Goal: Information Seeking & Learning: Learn about a topic

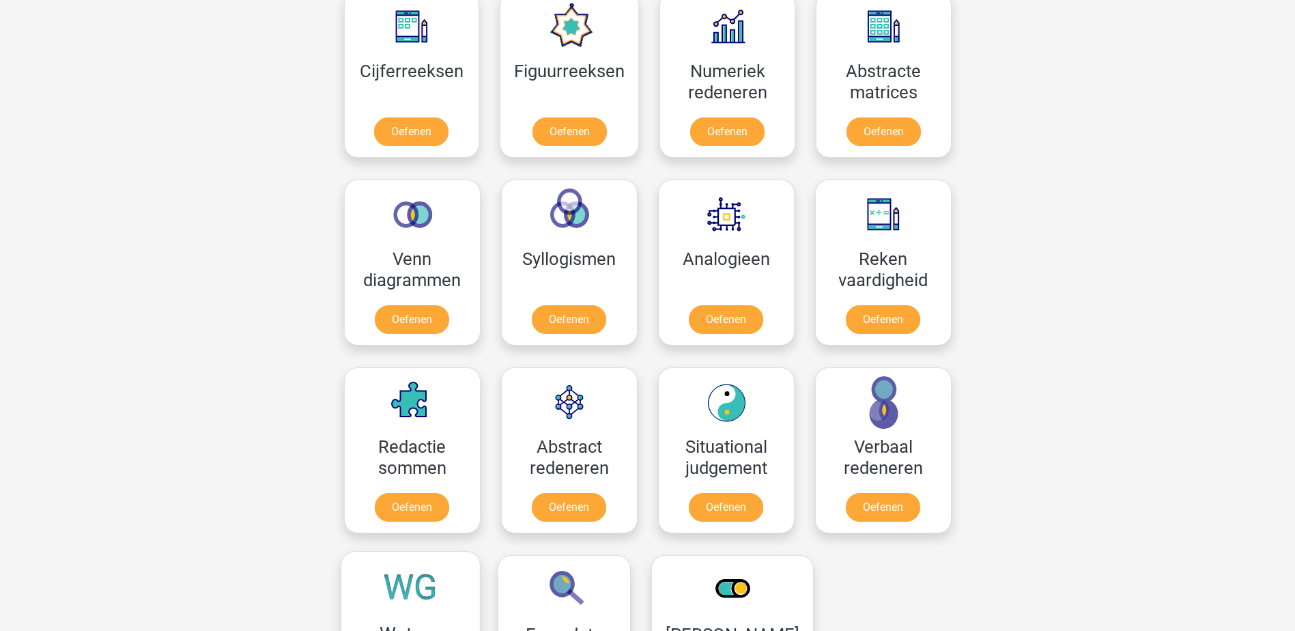
scroll to position [546, 0]
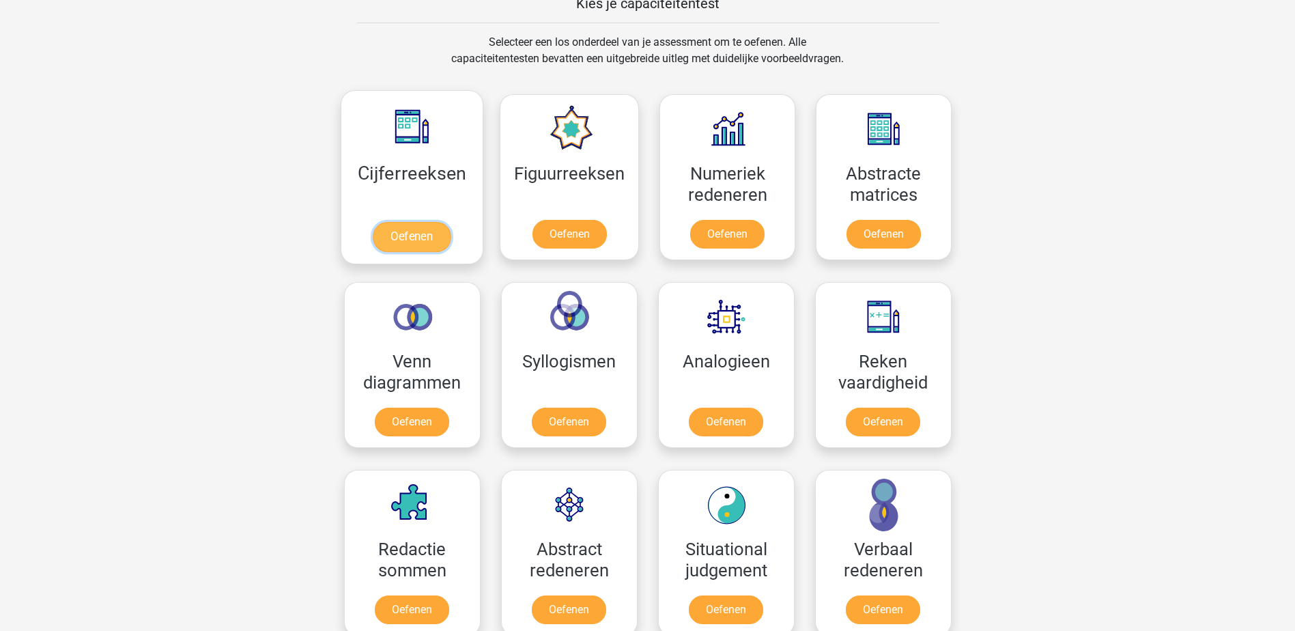
click at [422, 240] on link "Oefenen" at bounding box center [412, 237] width 78 height 30
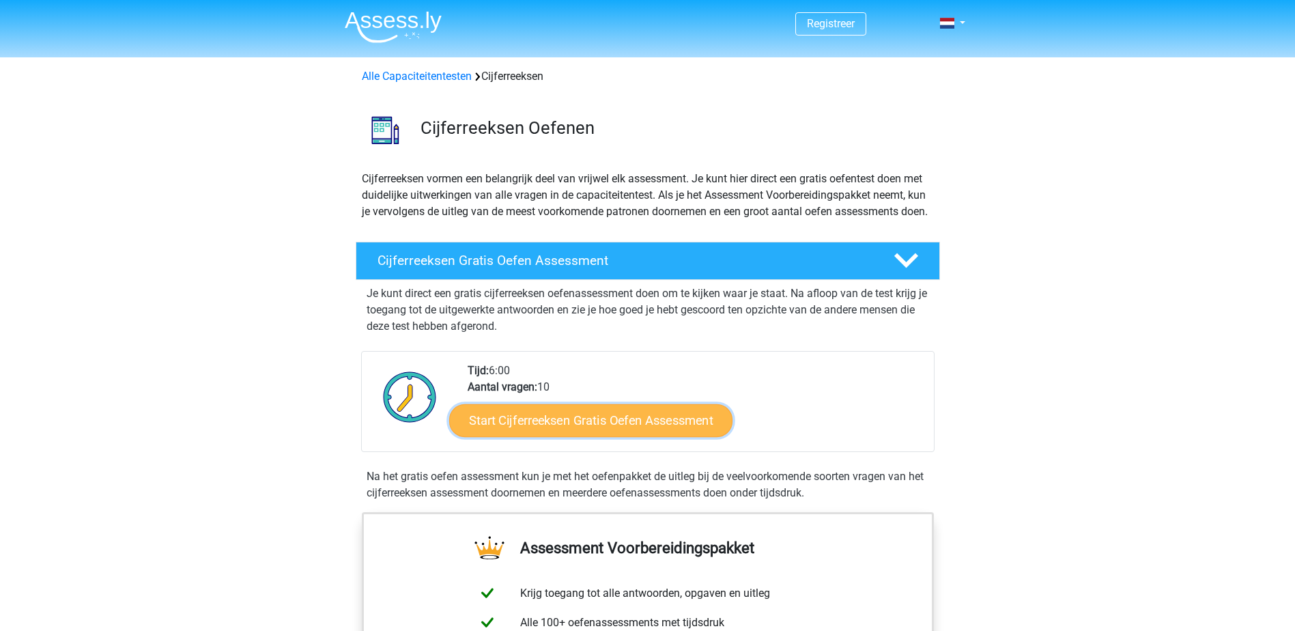
click at [573, 434] on link "Start Cijferreeksen Gratis Oefen Assessment" at bounding box center [590, 420] width 283 height 33
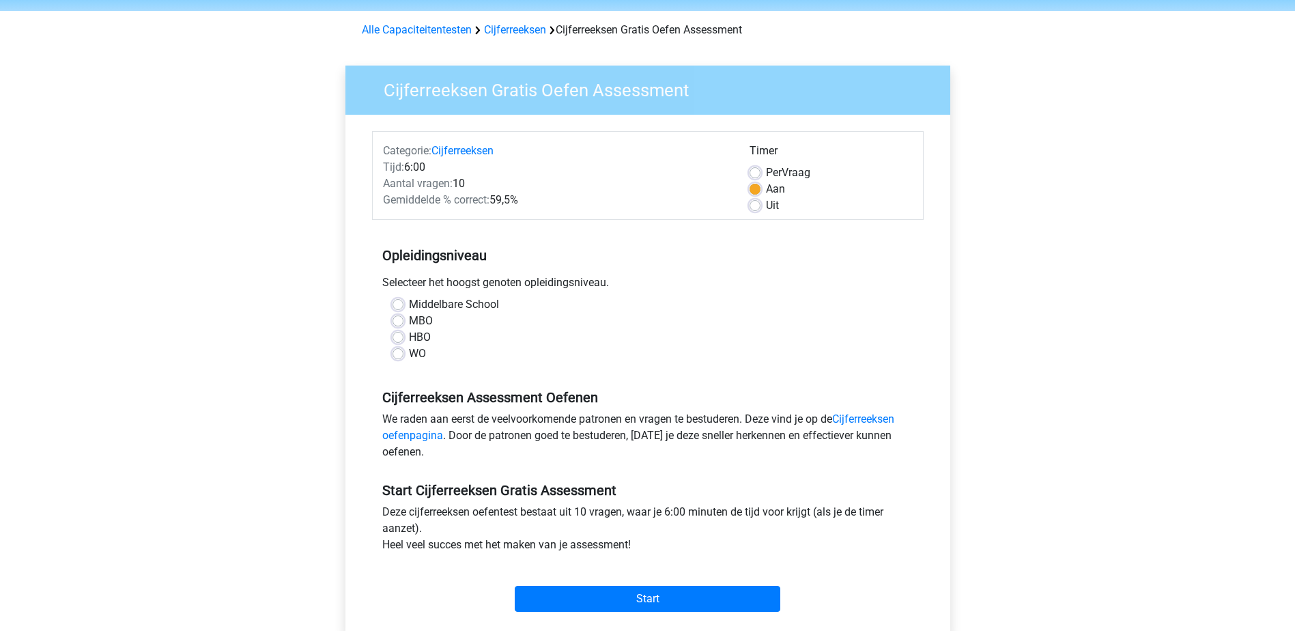
scroll to position [137, 0]
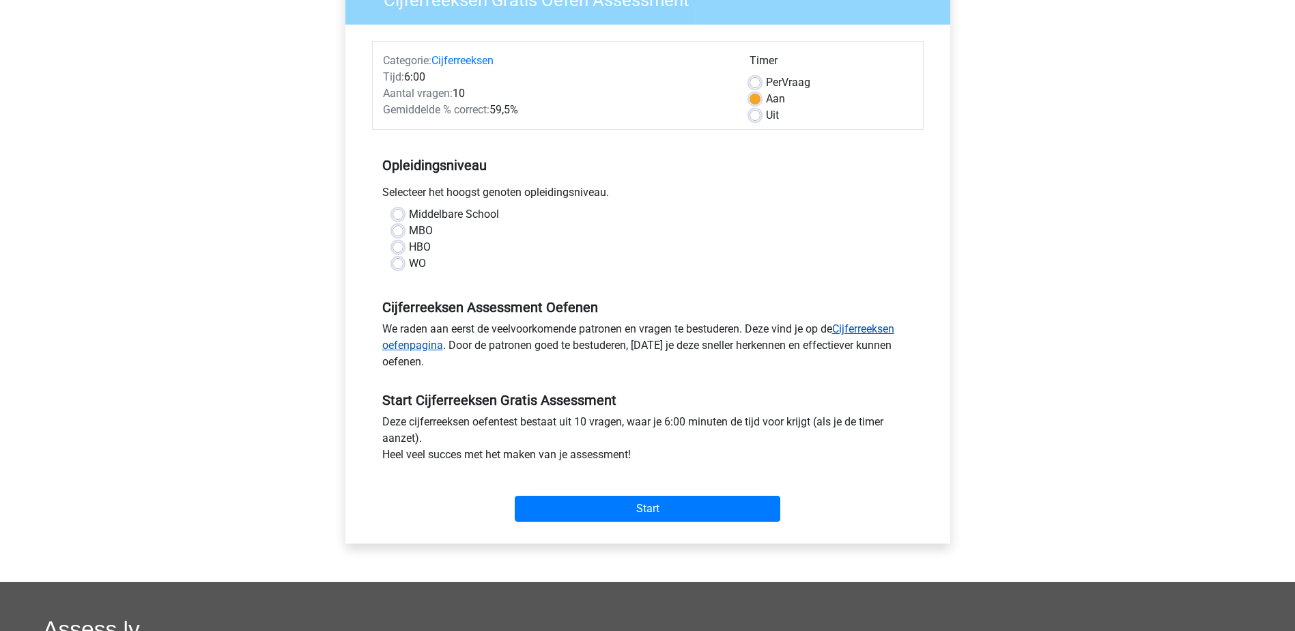
click at [880, 326] on link "Cijferreeksen oefenpagina" at bounding box center [638, 336] width 512 height 29
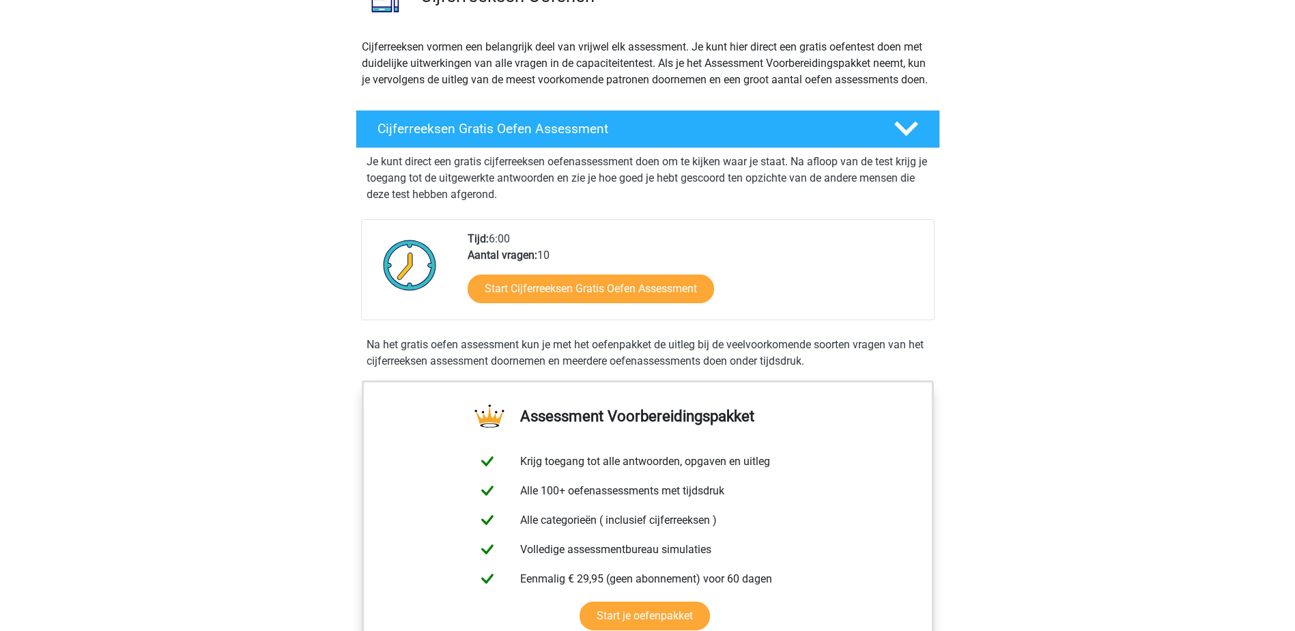
scroll to position [137, 0]
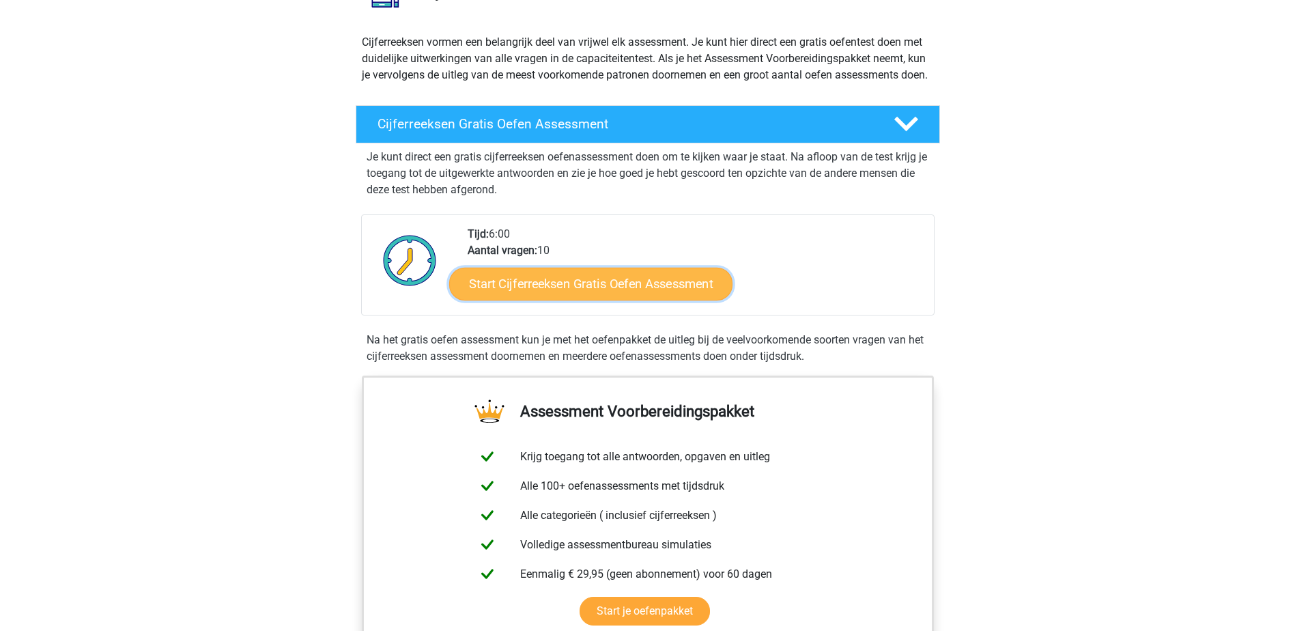
click at [608, 300] on link "Start Cijferreeksen Gratis Oefen Assessment" at bounding box center [590, 283] width 283 height 33
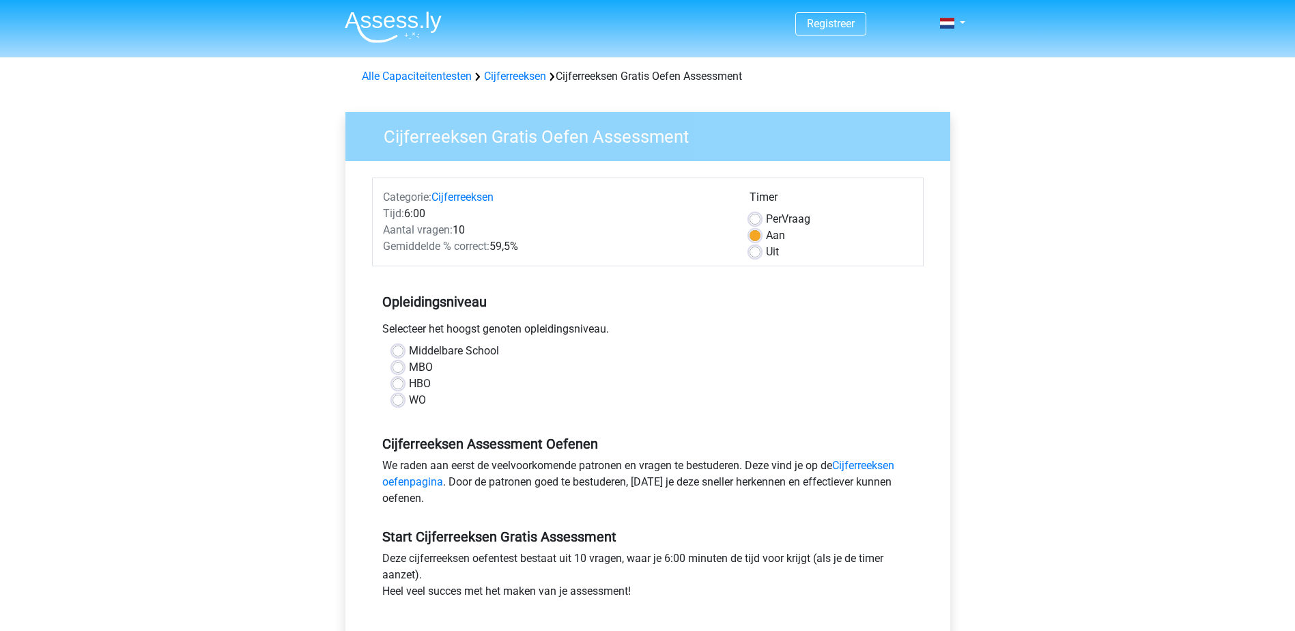
click at [409, 381] on label "HBO" at bounding box center [420, 384] width 22 height 16
click at [398, 381] on input "HBO" at bounding box center [398, 383] width 11 height 14
radio input "true"
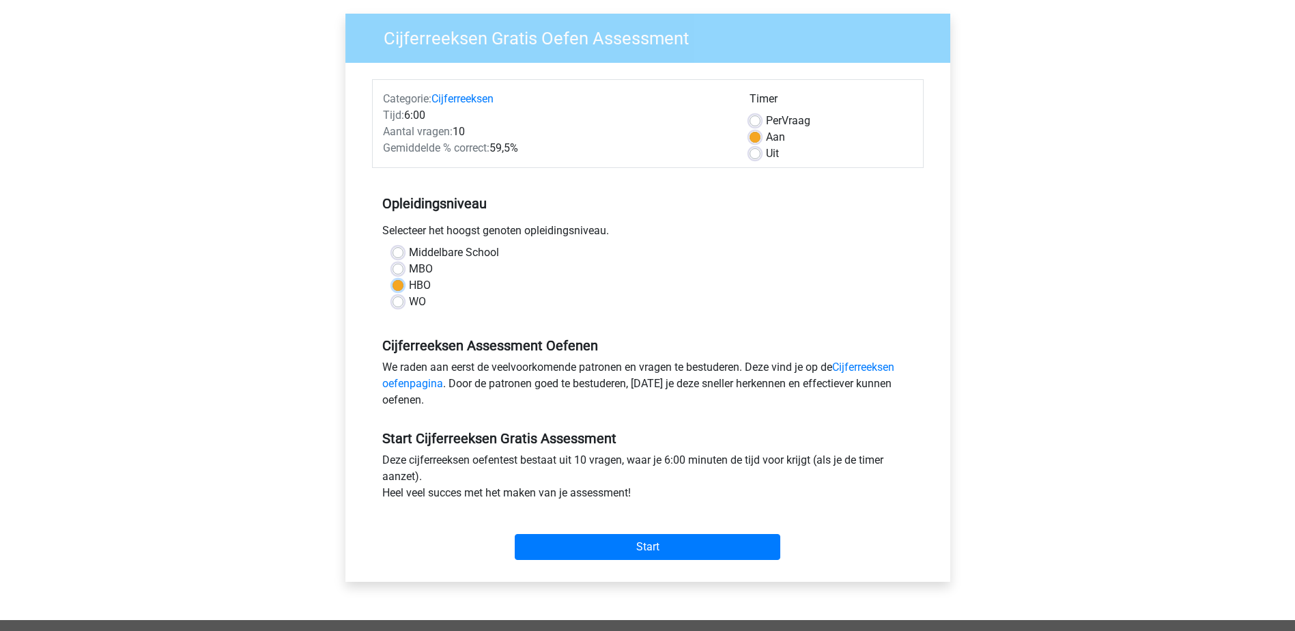
scroll to position [273, 0]
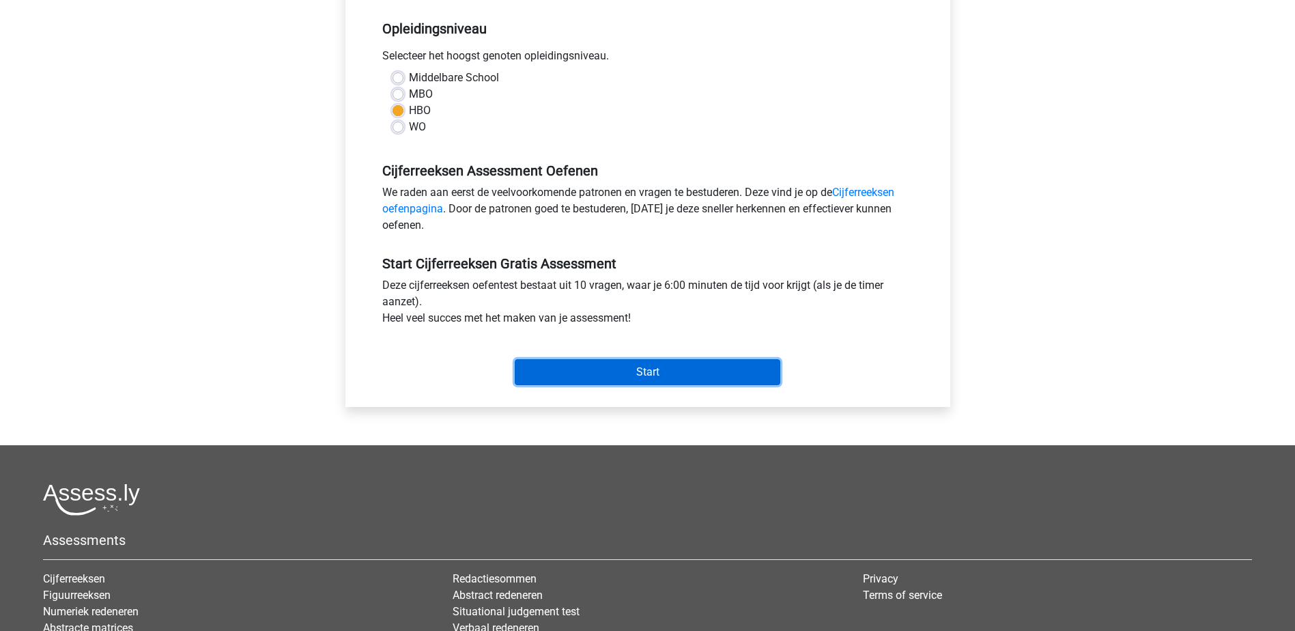
click at [601, 374] on input "Start" at bounding box center [648, 372] width 266 height 26
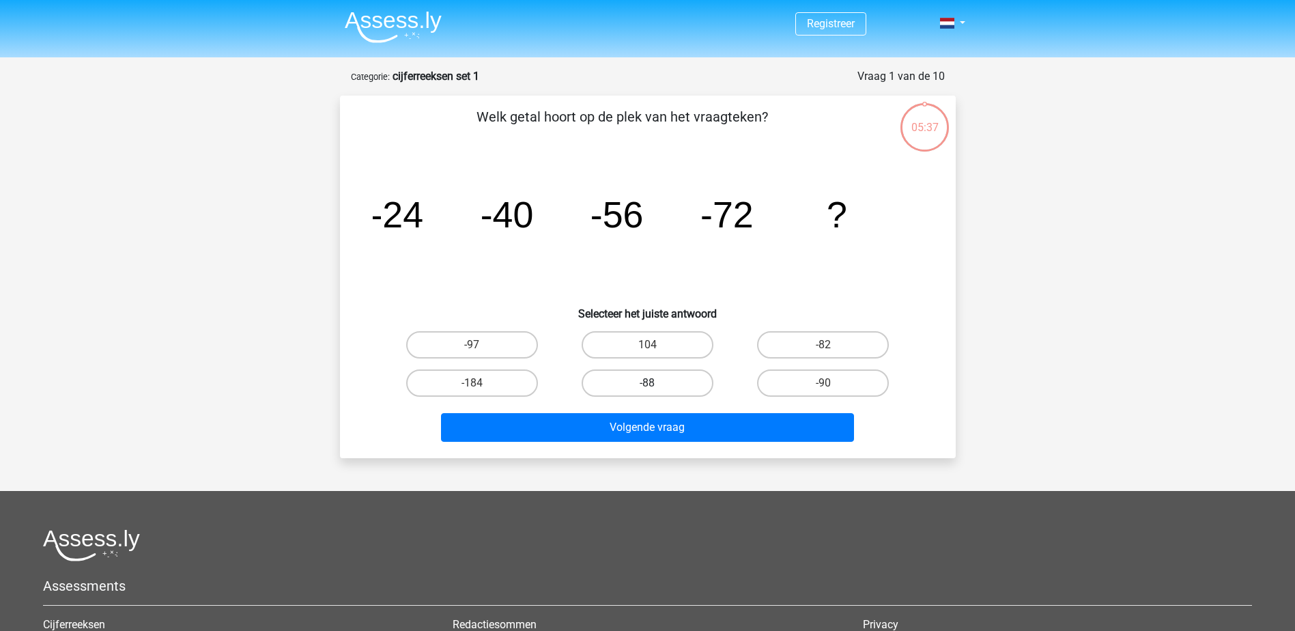
click at [682, 383] on label "-88" at bounding box center [648, 382] width 132 height 27
click at [656, 383] on input "-88" at bounding box center [651, 387] width 9 height 9
radio input "true"
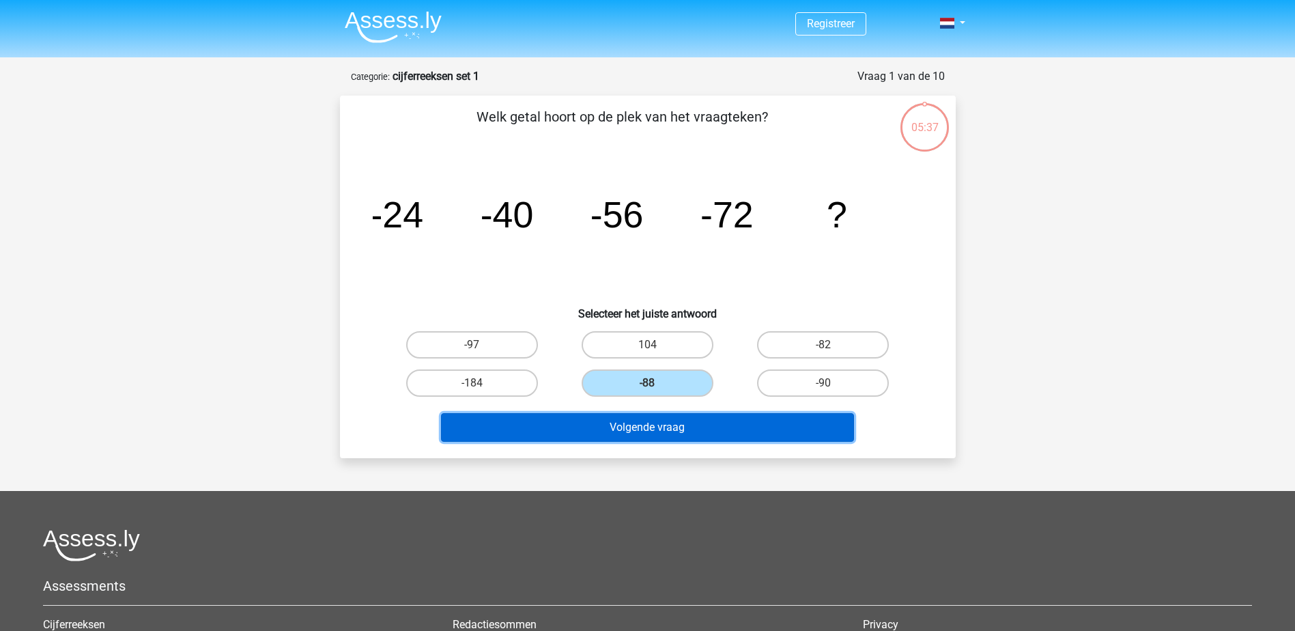
click at [675, 423] on button "Volgende vraag" at bounding box center [647, 427] width 413 height 29
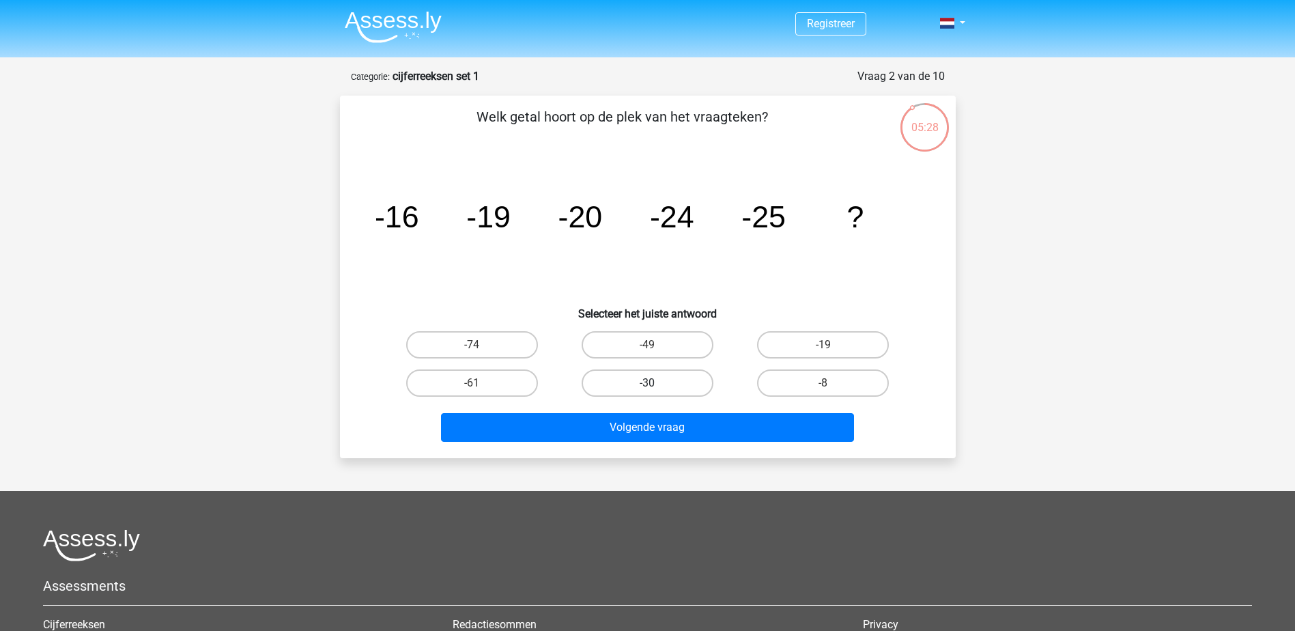
click at [657, 387] on label "-30" at bounding box center [648, 382] width 132 height 27
click at [656, 387] on input "-30" at bounding box center [651, 387] width 9 height 9
radio input "true"
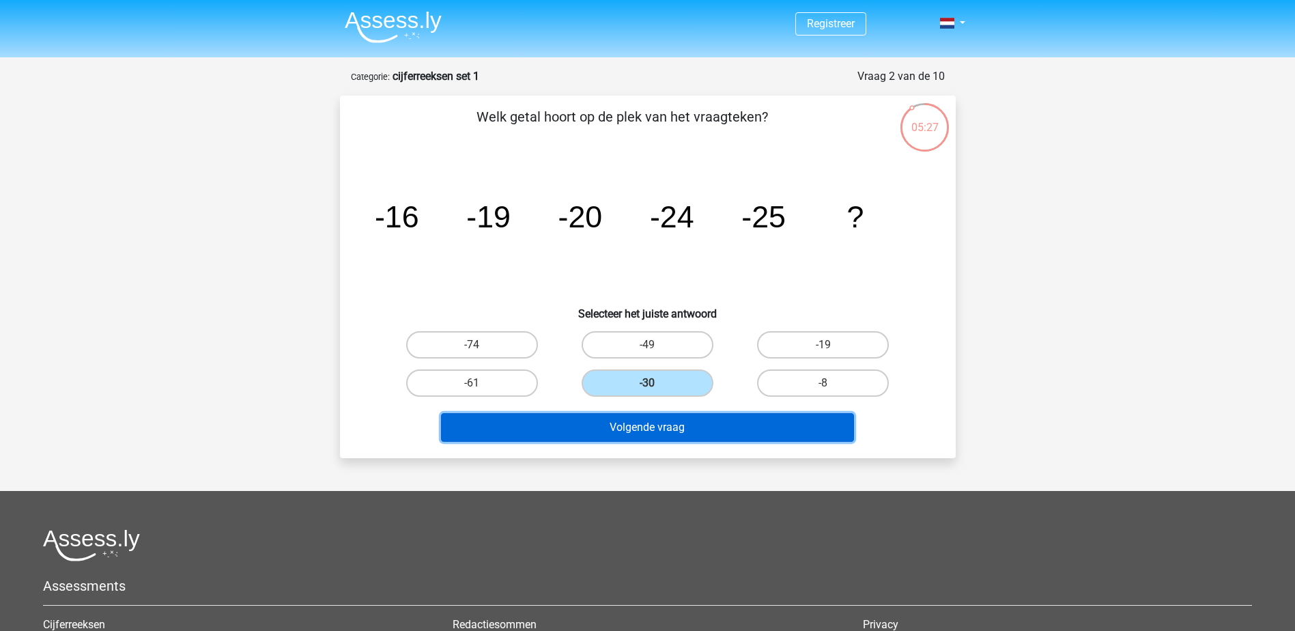
click at [662, 427] on button "Volgende vraag" at bounding box center [647, 427] width 413 height 29
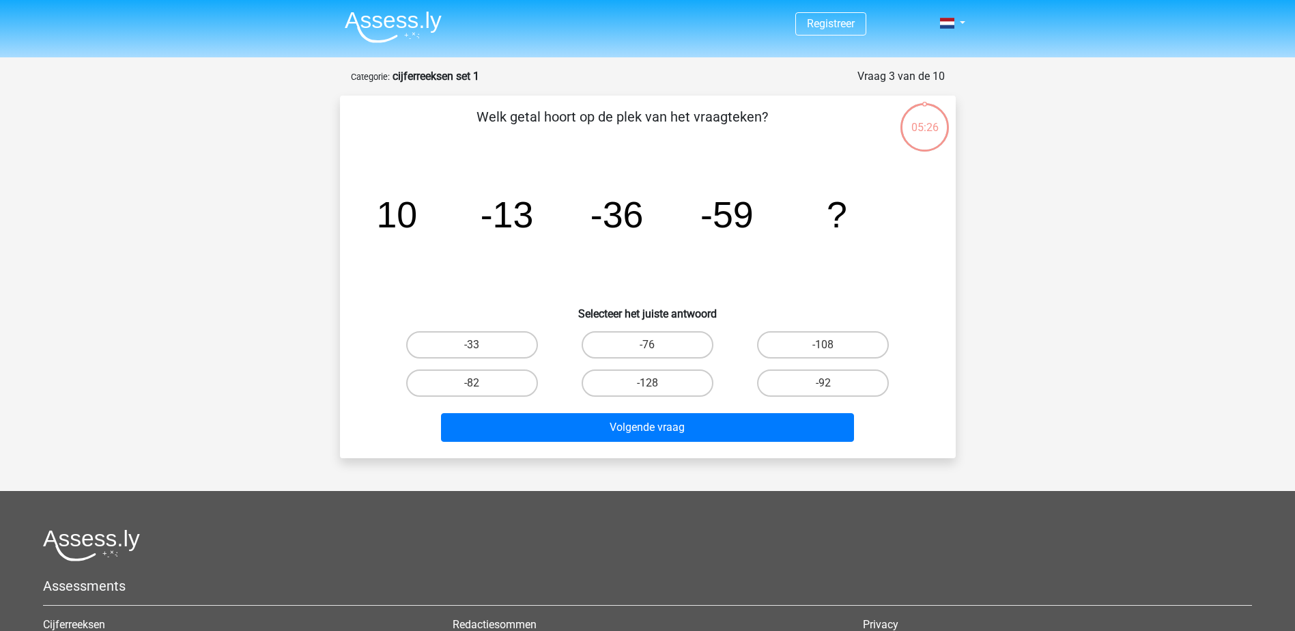
scroll to position [68, 0]
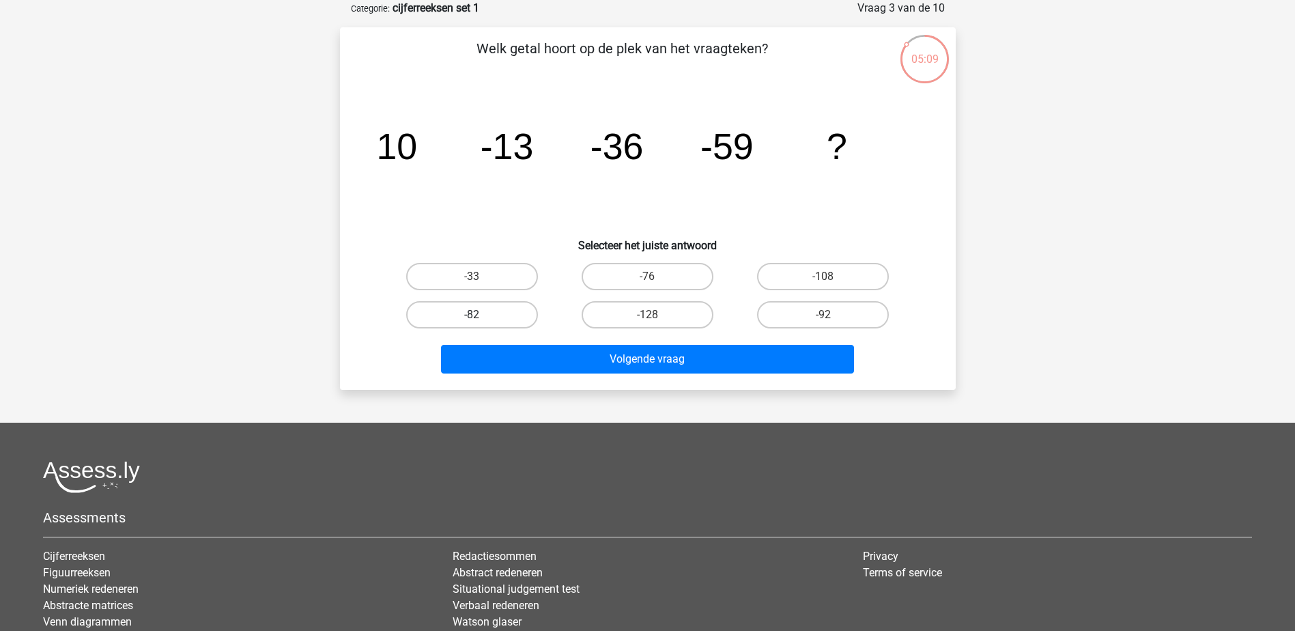
click at [494, 313] on label "-82" at bounding box center [472, 314] width 132 height 27
click at [481, 315] on input "-82" at bounding box center [476, 319] width 9 height 9
radio input "true"
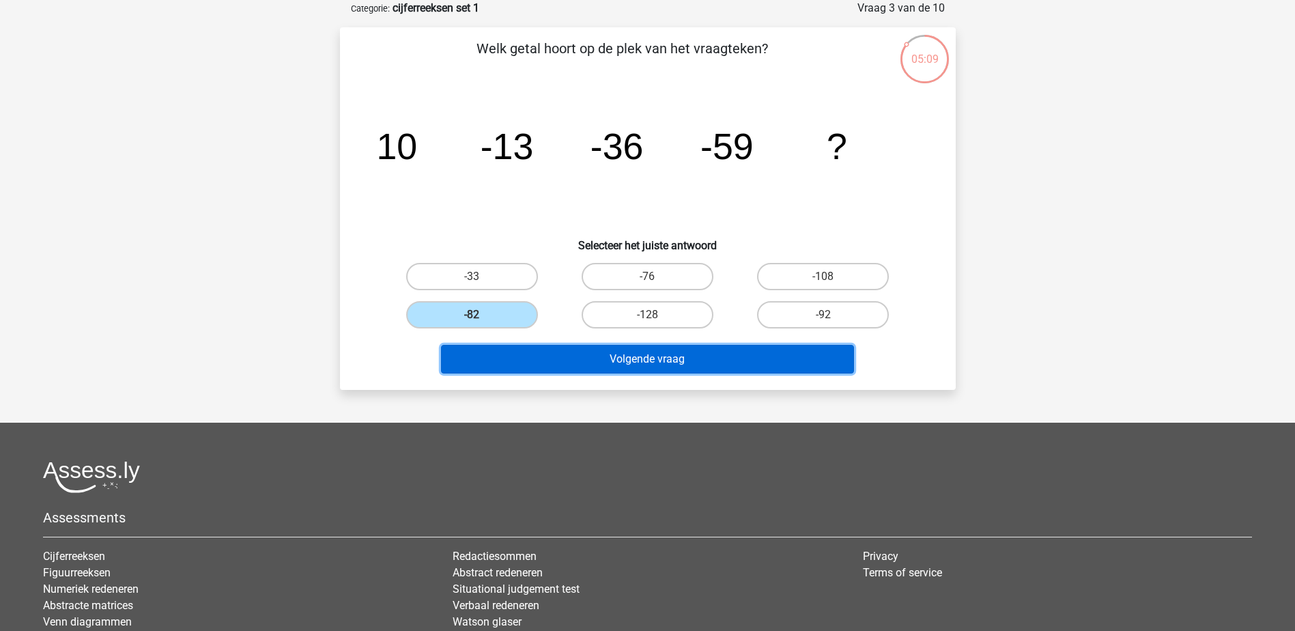
click at [552, 348] on button "Volgende vraag" at bounding box center [647, 359] width 413 height 29
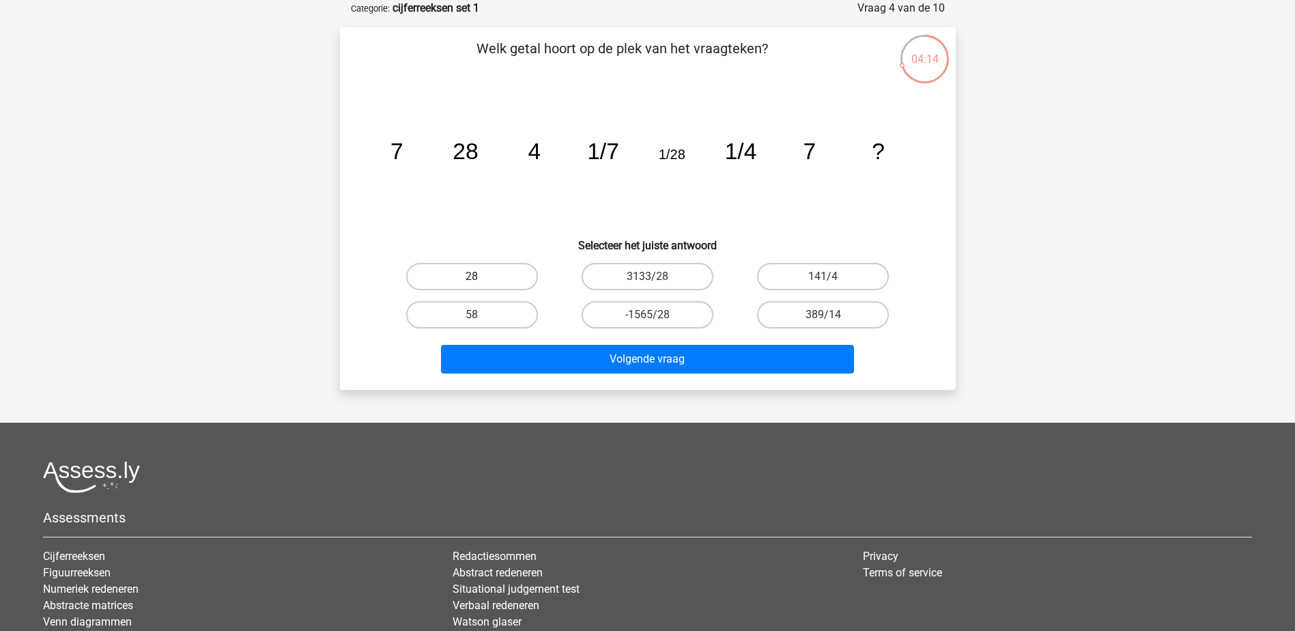
click at [501, 272] on label "28" at bounding box center [472, 276] width 132 height 27
click at [481, 277] on input "28" at bounding box center [476, 281] width 9 height 9
radio input "true"
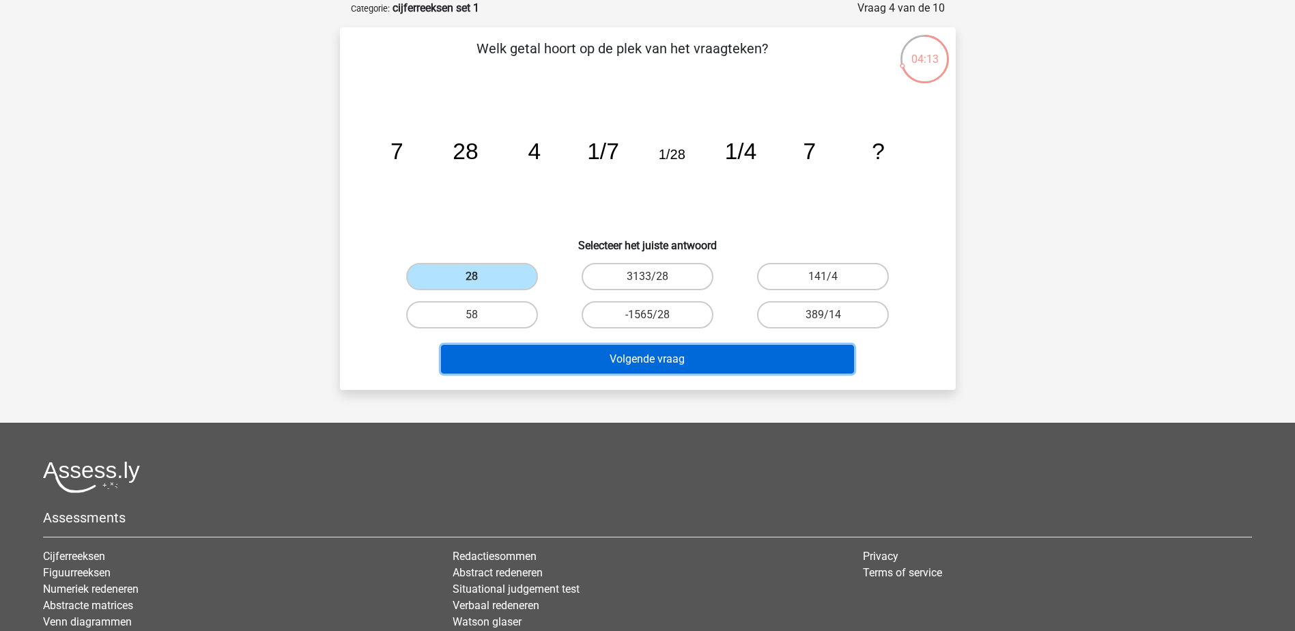
click at [613, 350] on button "Volgende vraag" at bounding box center [647, 359] width 413 height 29
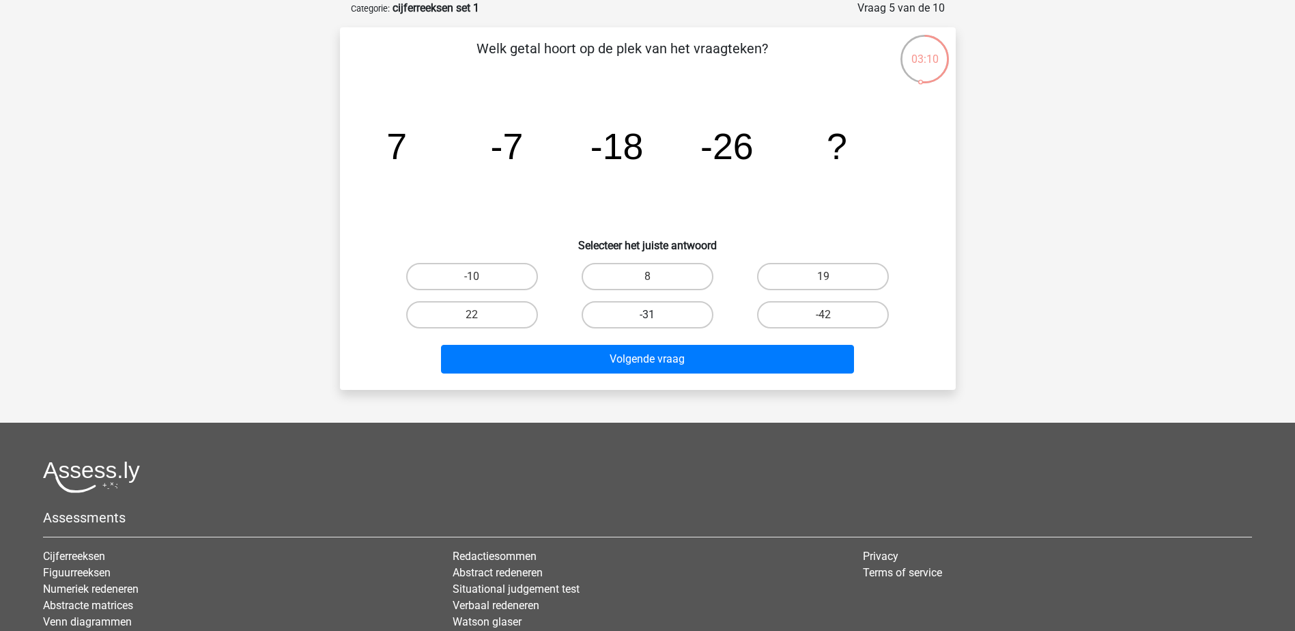
click at [646, 315] on label "-31" at bounding box center [648, 314] width 132 height 27
click at [647, 315] on input "-31" at bounding box center [651, 319] width 9 height 9
radio input "true"
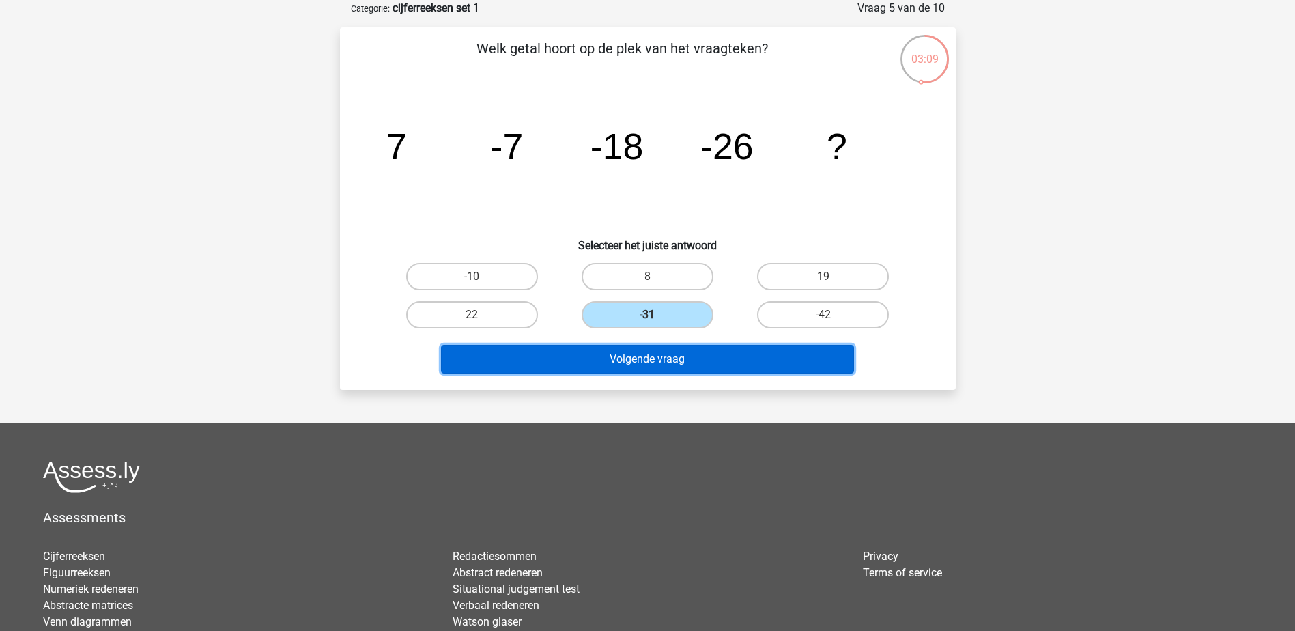
click at [643, 364] on button "Volgende vraag" at bounding box center [647, 359] width 413 height 29
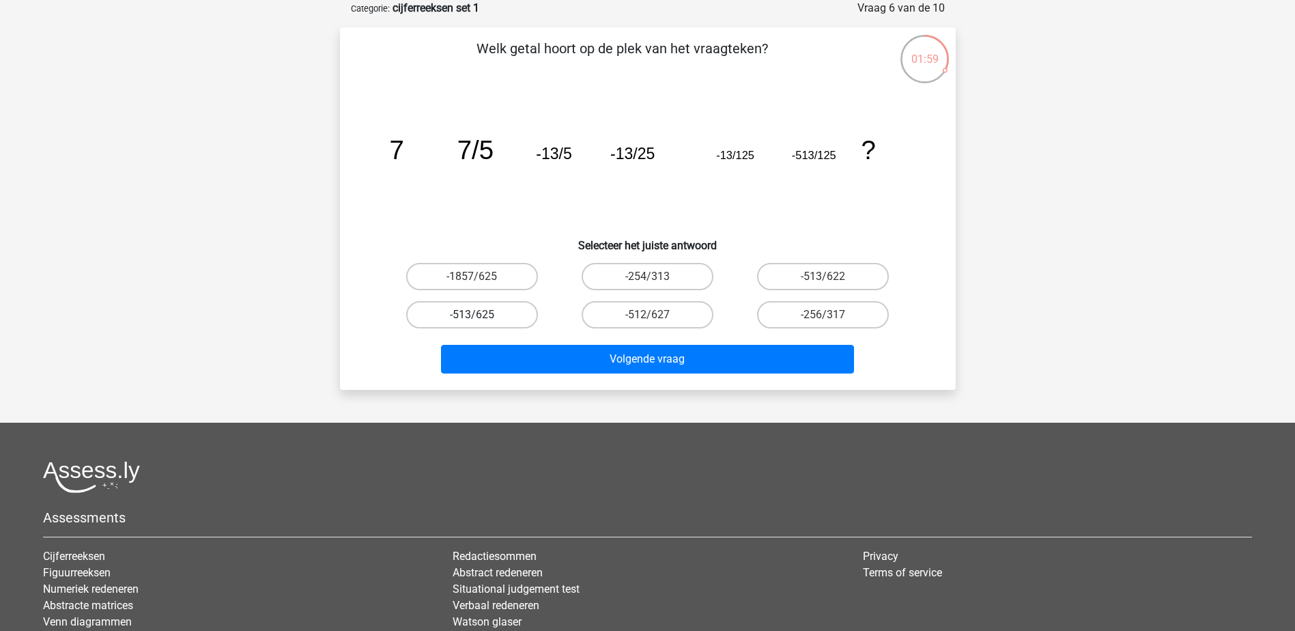
click at [471, 313] on label "-513/625" at bounding box center [472, 314] width 132 height 27
click at [472, 315] on input "-513/625" at bounding box center [476, 319] width 9 height 9
radio input "true"
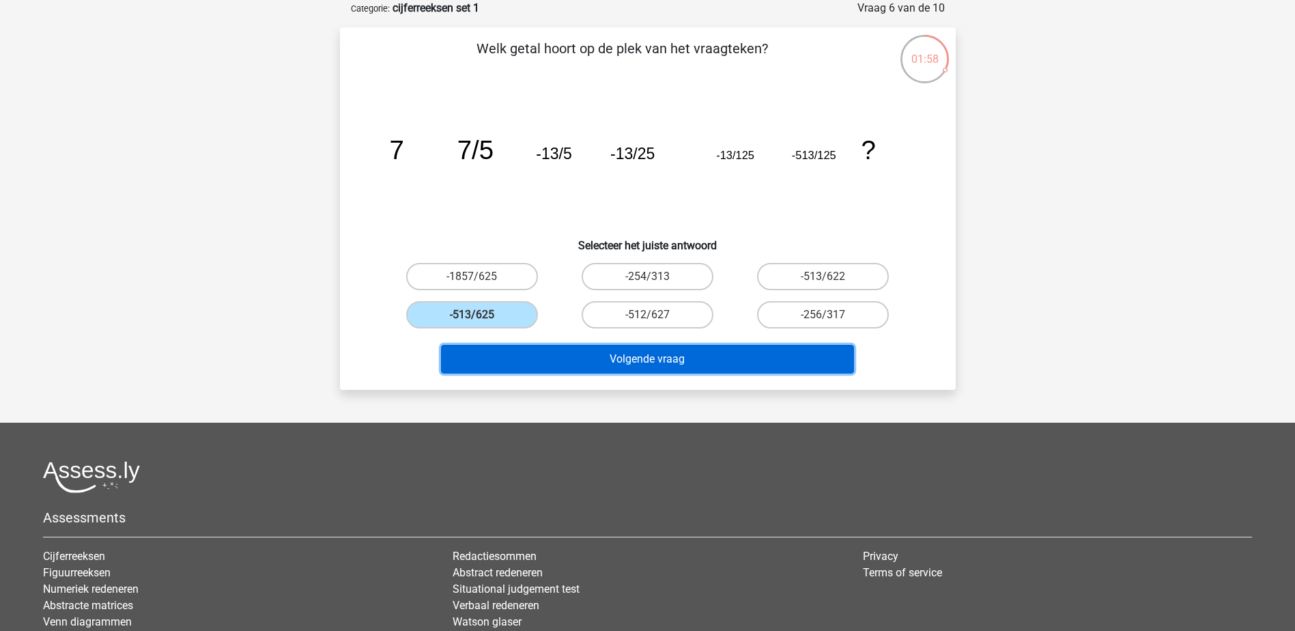
click at [562, 357] on button "Volgende vraag" at bounding box center [647, 359] width 413 height 29
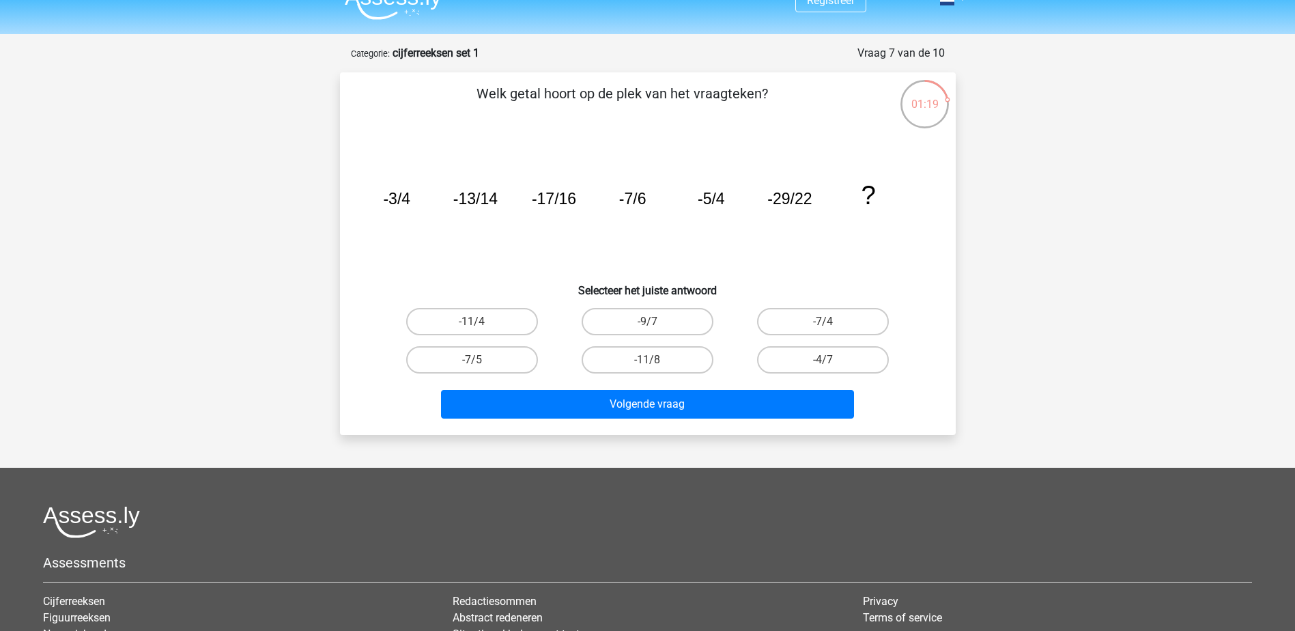
scroll to position [0, 0]
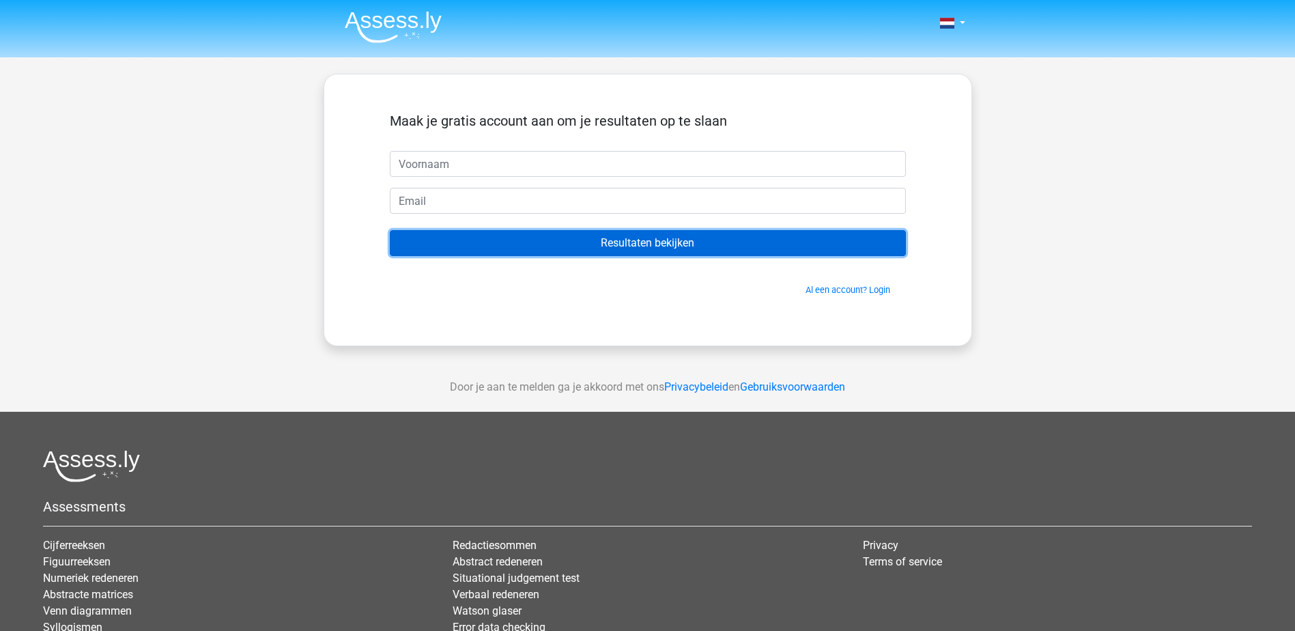
click at [655, 237] on input "Resultaten bekijken" at bounding box center [648, 243] width 516 height 26
